Goal: Transaction & Acquisition: Download file/media

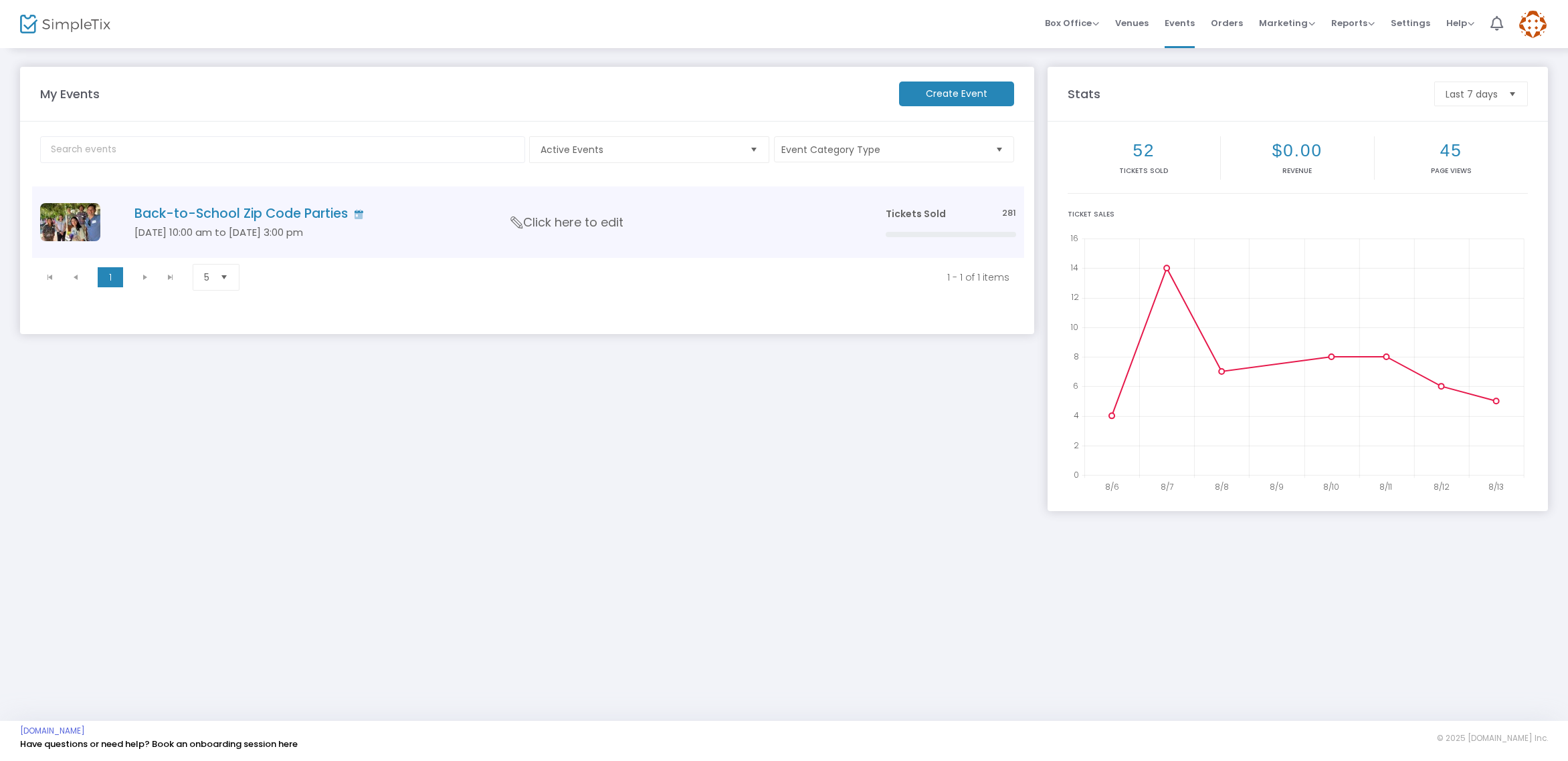
click at [311, 204] on td "Back-to-School Zip Code Parties [DATE] 10:00 am to [DATE] 3:00 pm Click here to…" at bounding box center [489, 222] width 774 height 72
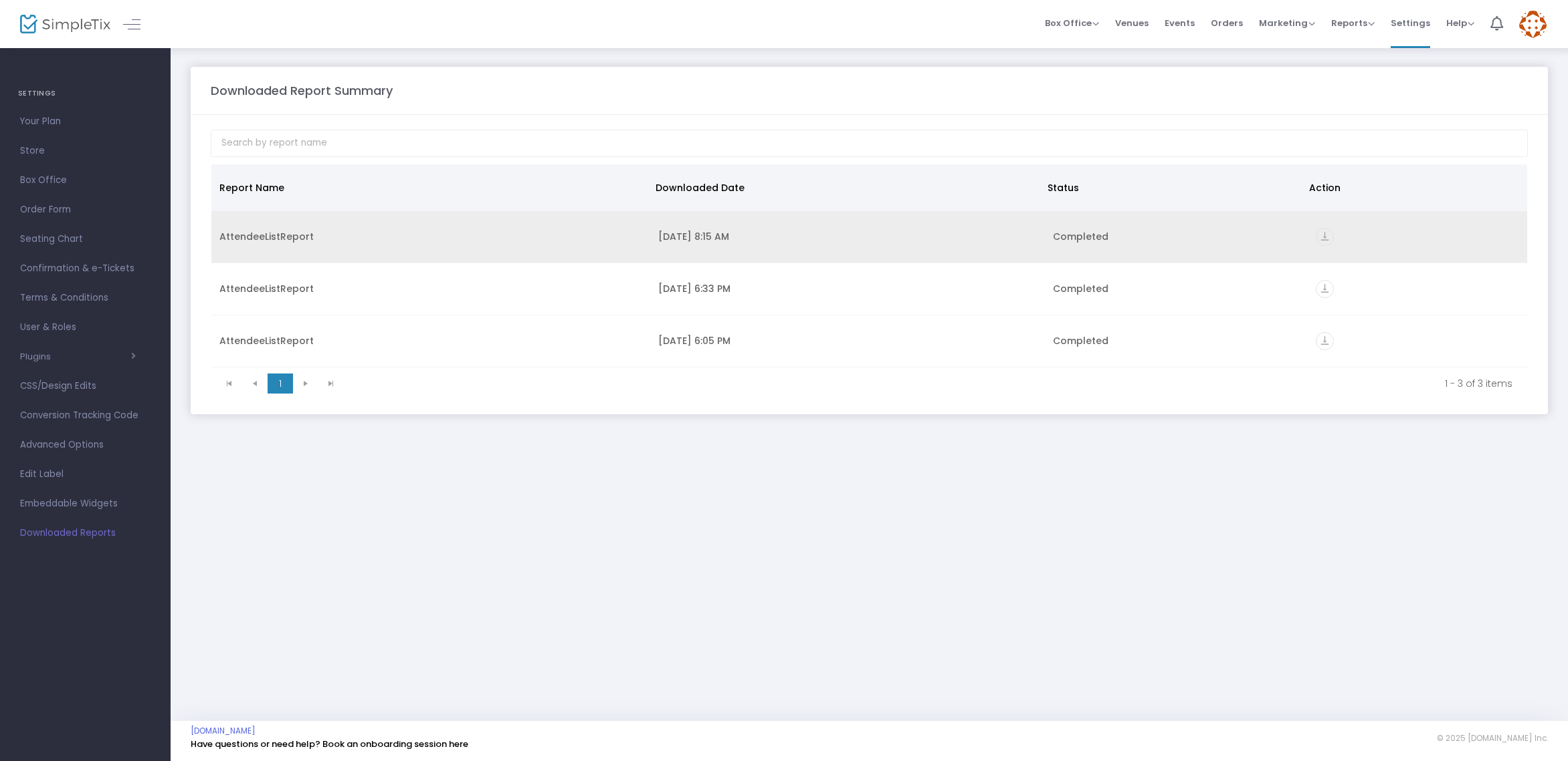
click at [1323, 233] on icon "vertical_align_bottom" at bounding box center [1324, 237] width 18 height 18
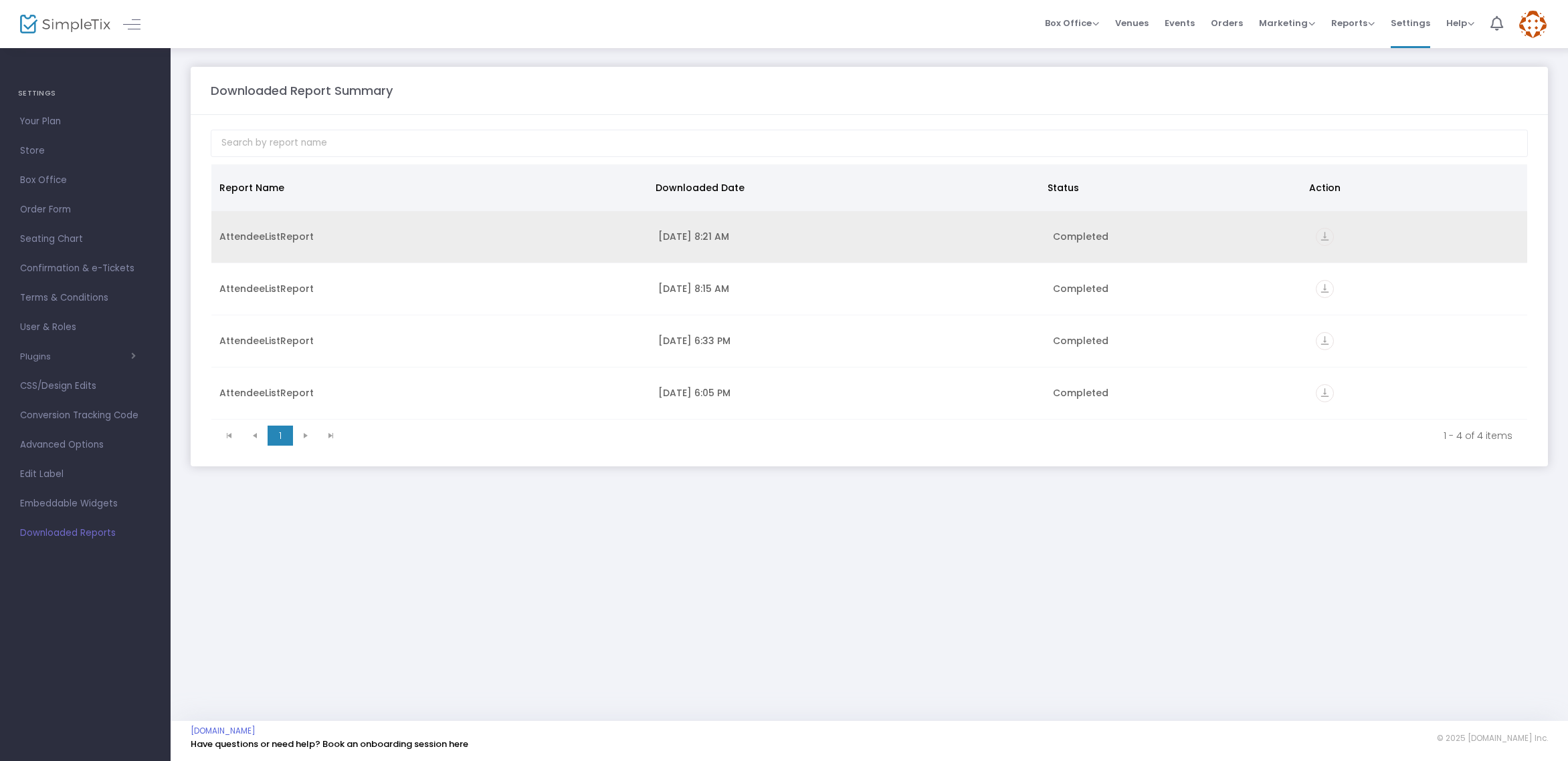
click at [1320, 232] on icon "vertical_align_bottom" at bounding box center [1324, 237] width 18 height 18
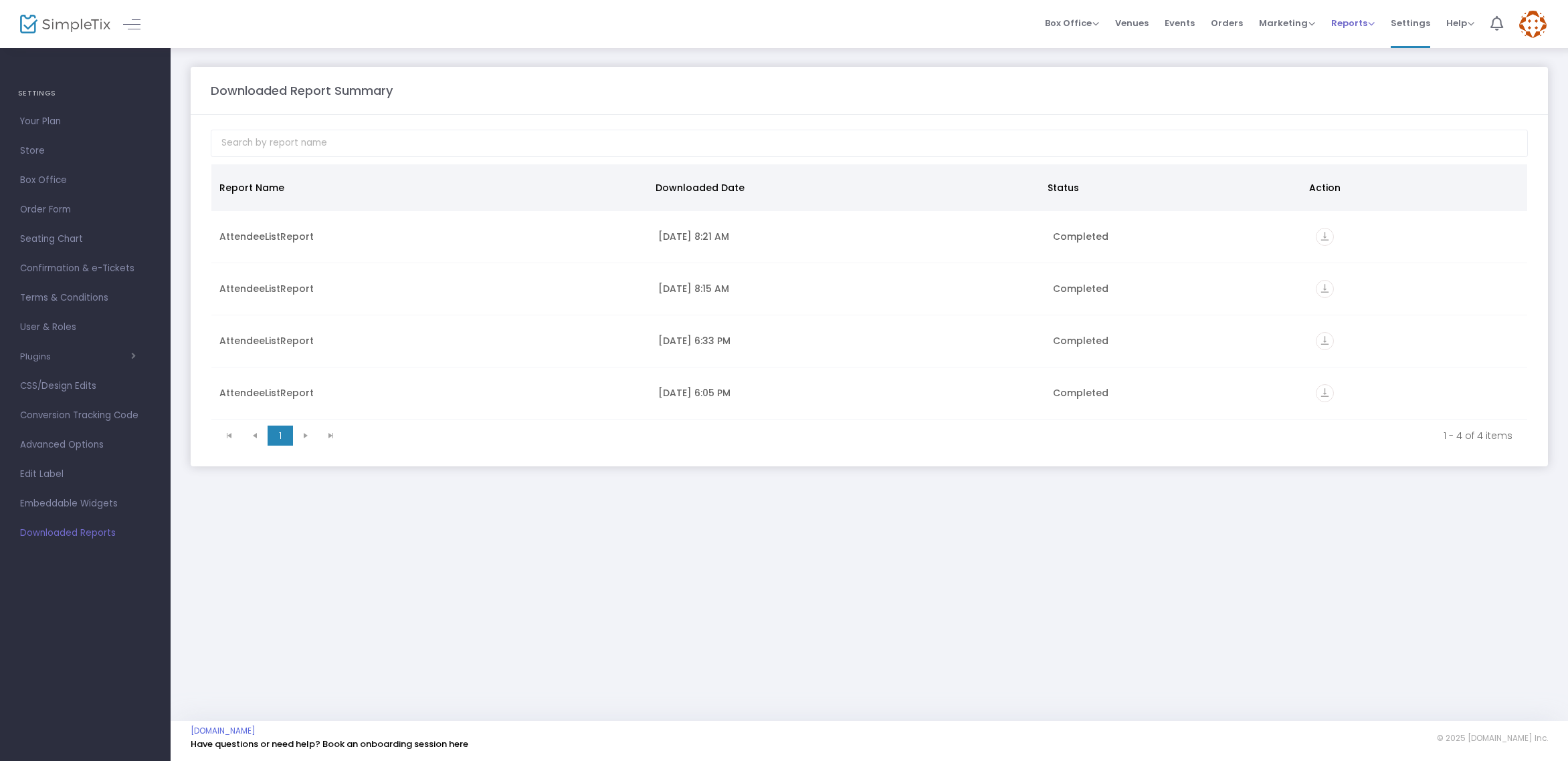
click at [1370, 18] on span "Reports" at bounding box center [1352, 23] width 43 height 13
